Goal: Obtain resource: Obtain resource

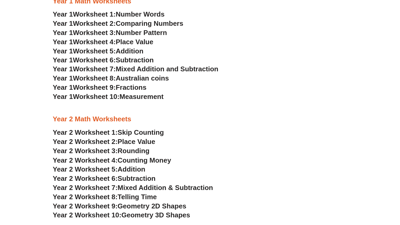
scroll to position [395, 0]
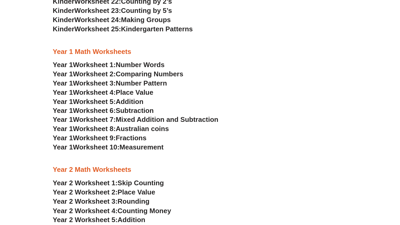
click at [144, 82] on span "Number Pattern" at bounding box center [141, 83] width 51 height 8
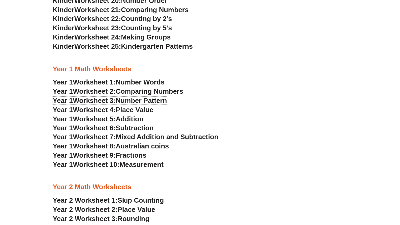
scroll to position [448, 0]
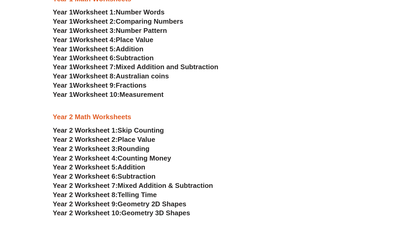
click at [143, 96] on span "Measurement" at bounding box center [142, 95] width 44 height 8
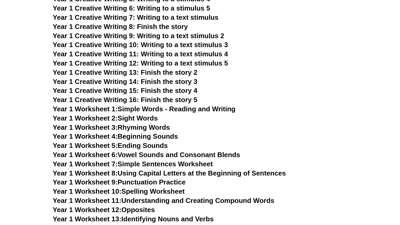
scroll to position [843, 0]
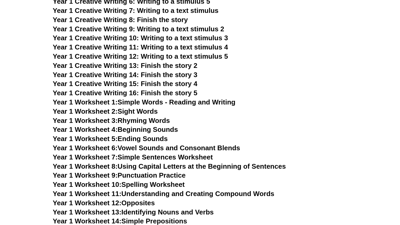
click at [180, 175] on link "Year 1 Worksheet 9: Punctuation Practice" at bounding box center [119, 175] width 133 height 8
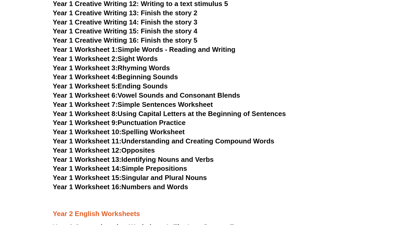
click at [153, 149] on link "Year 1 Worksheet 12: Opposites" at bounding box center [104, 150] width 102 height 8
click at [175, 140] on link "Year 1 Worksheet 11: Understanding and Creating Compound Words" at bounding box center [164, 141] width 222 height 8
